Goal: Information Seeking & Learning: Learn about a topic

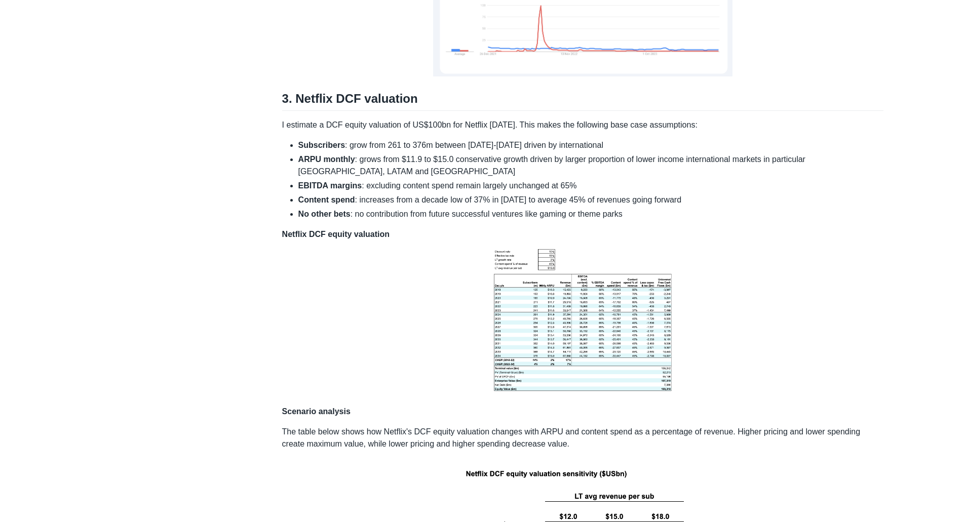
scroll to position [1454, 0]
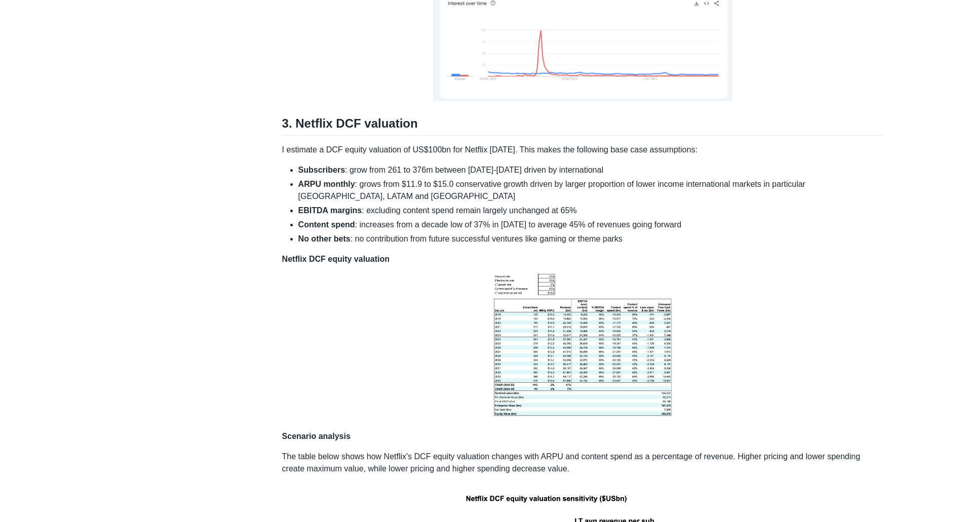
click at [619, 345] on img at bounding box center [582, 343] width 189 height 157
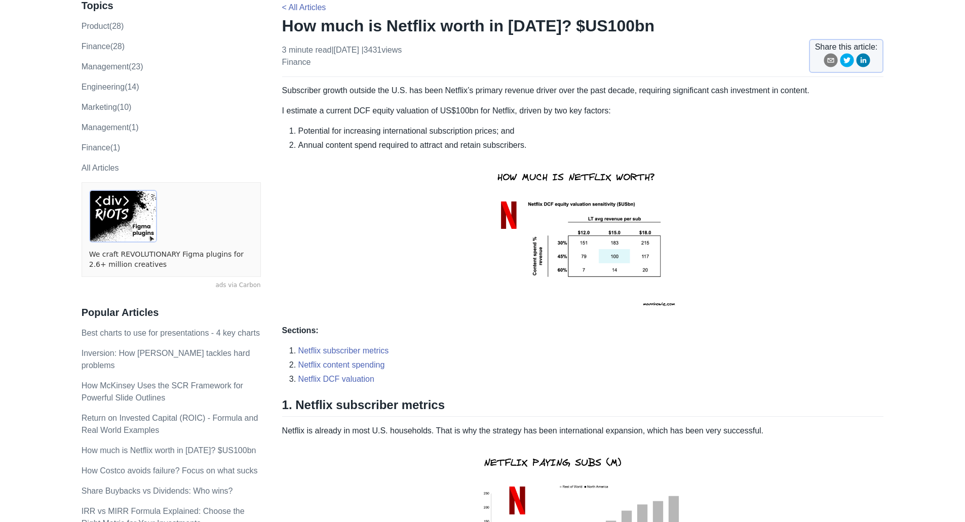
scroll to position [0, 0]
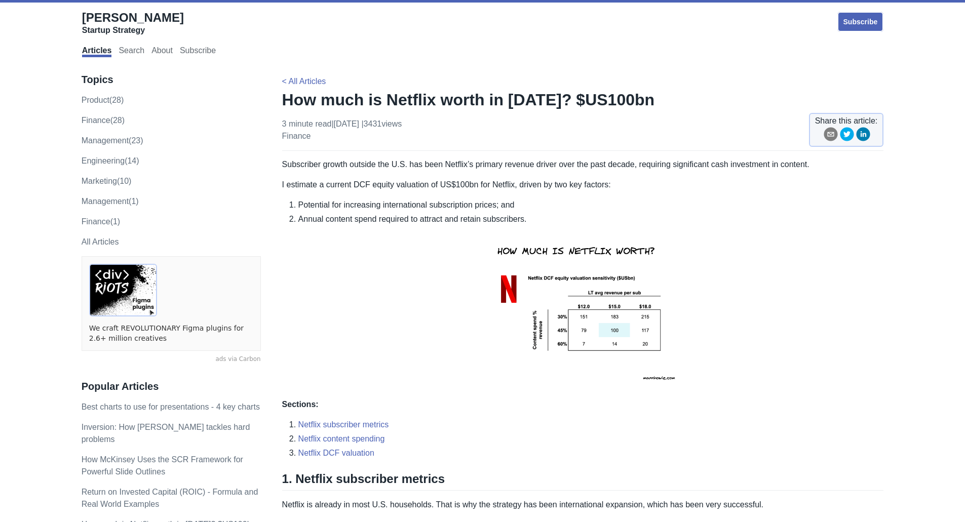
click at [525, 209] on li "Potential for increasing international subscription prices; and" at bounding box center [590, 205] width 585 height 12
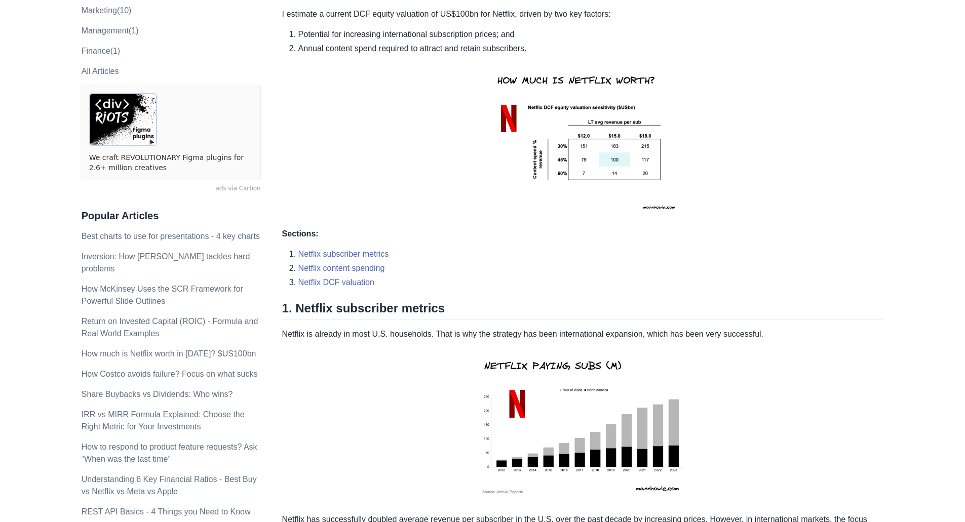
scroll to position [405, 0]
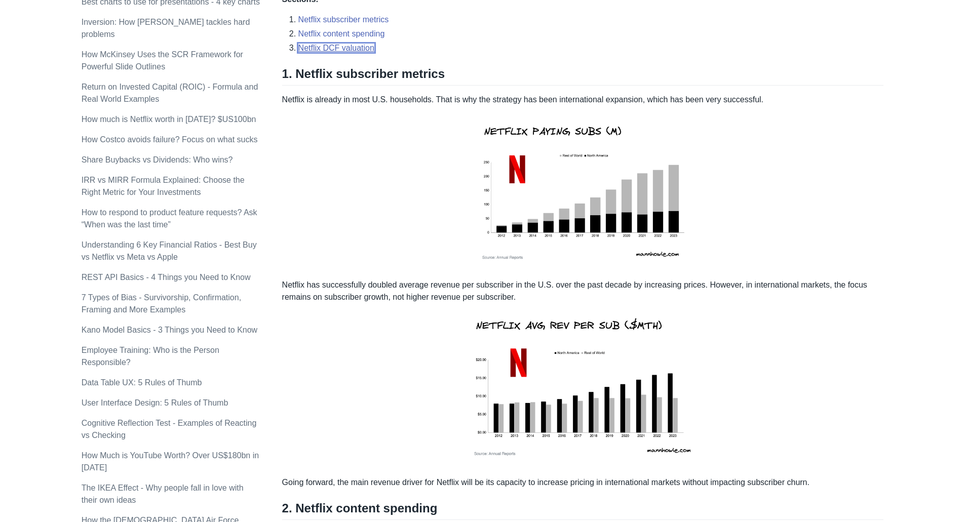
click at [366, 45] on link "Netflix DCF valuation" at bounding box center [336, 48] width 76 height 9
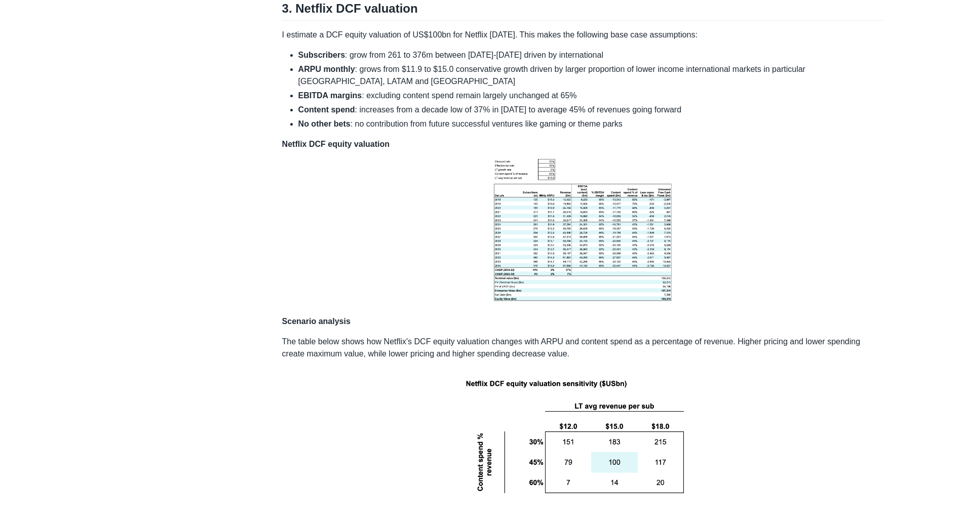
click at [600, 204] on img at bounding box center [582, 228] width 189 height 157
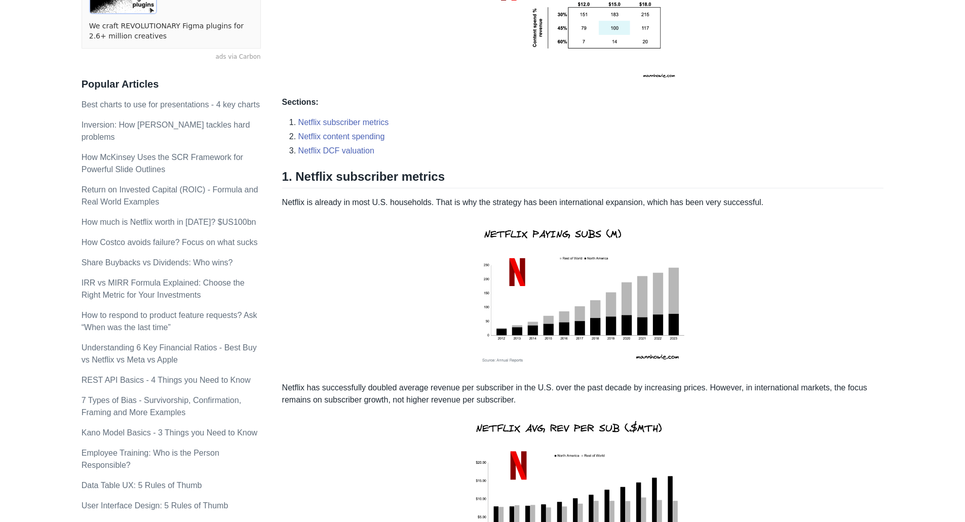
scroll to position [0, 0]
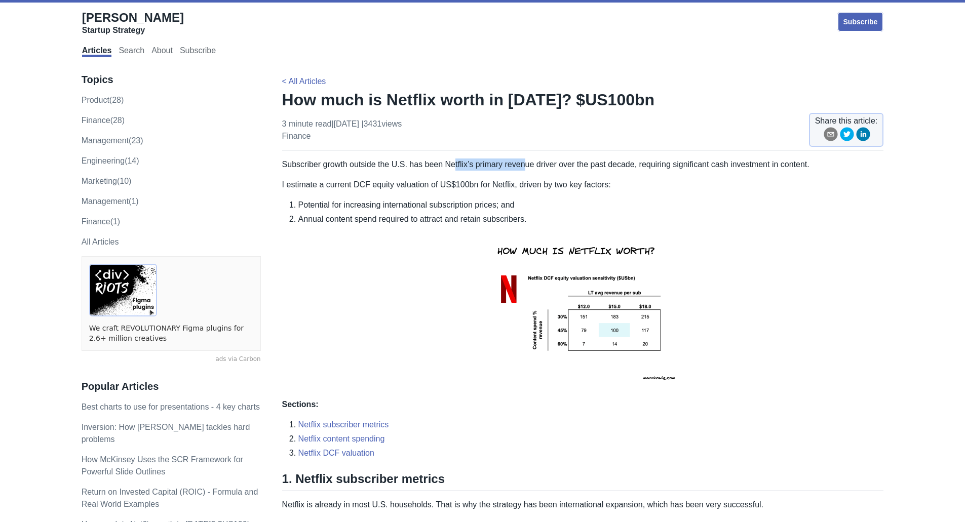
drag, startPoint x: 453, startPoint y: 162, endPoint x: 521, endPoint y: 166, distance: 69.0
click at [521, 166] on p "Subscriber growth outside the U.S. has been Netflix’s primary revenue driver ov…" at bounding box center [582, 164] width 601 height 12
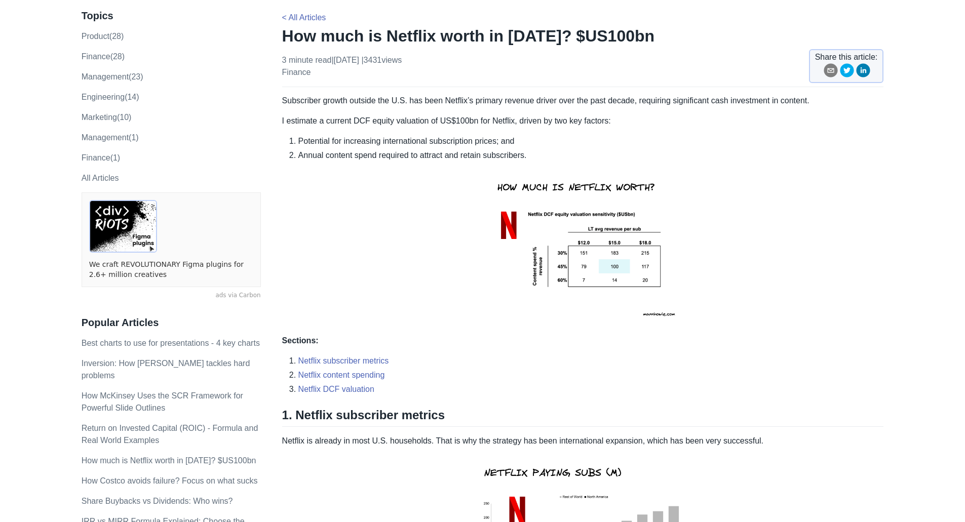
scroll to position [51, 0]
